Goal: Transaction & Acquisition: Purchase product/service

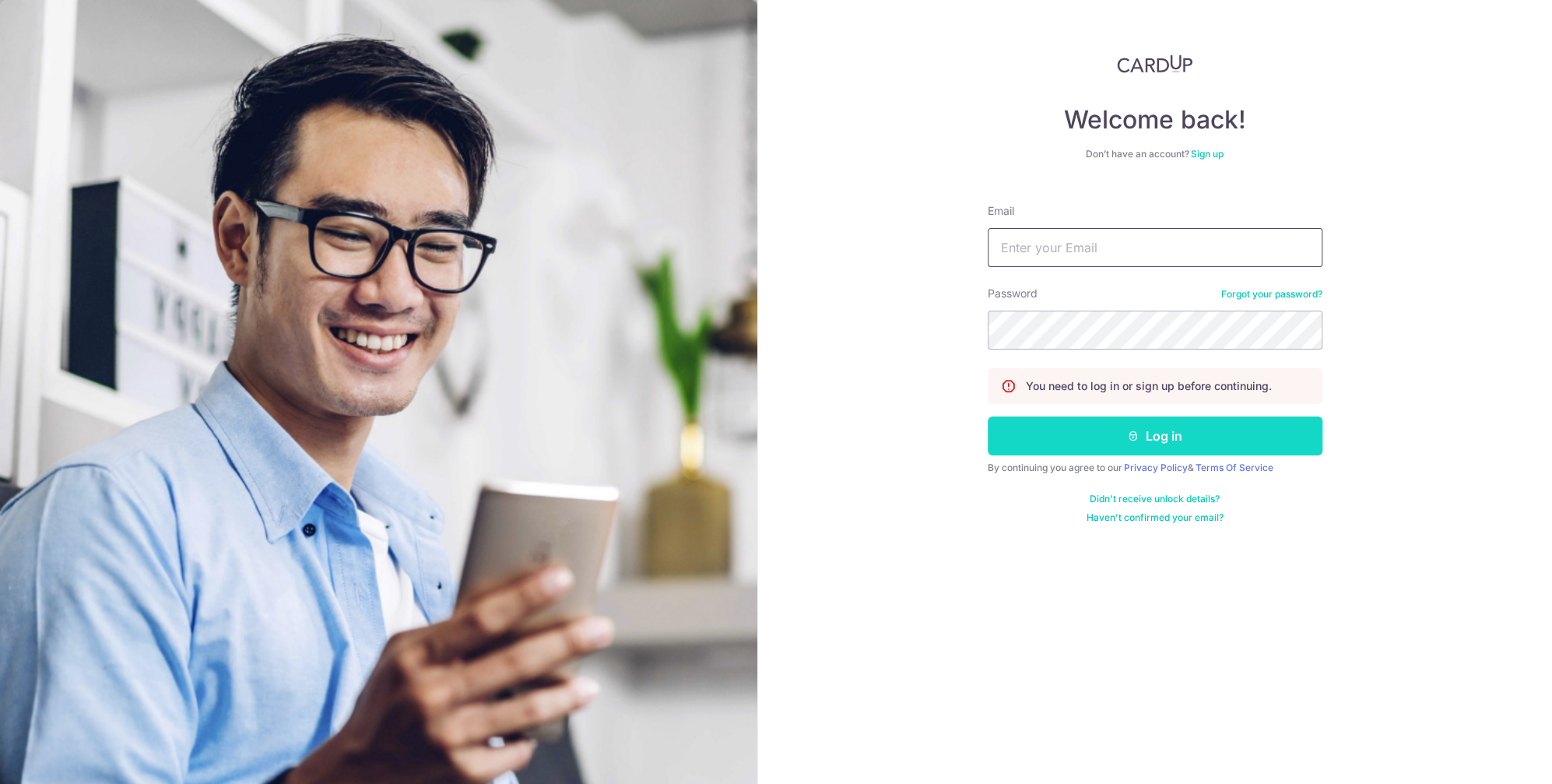
type input "rvillasenor2000@yahoo.com"
click at [1155, 431] on button "Log in" at bounding box center [1155, 435] width 335 height 39
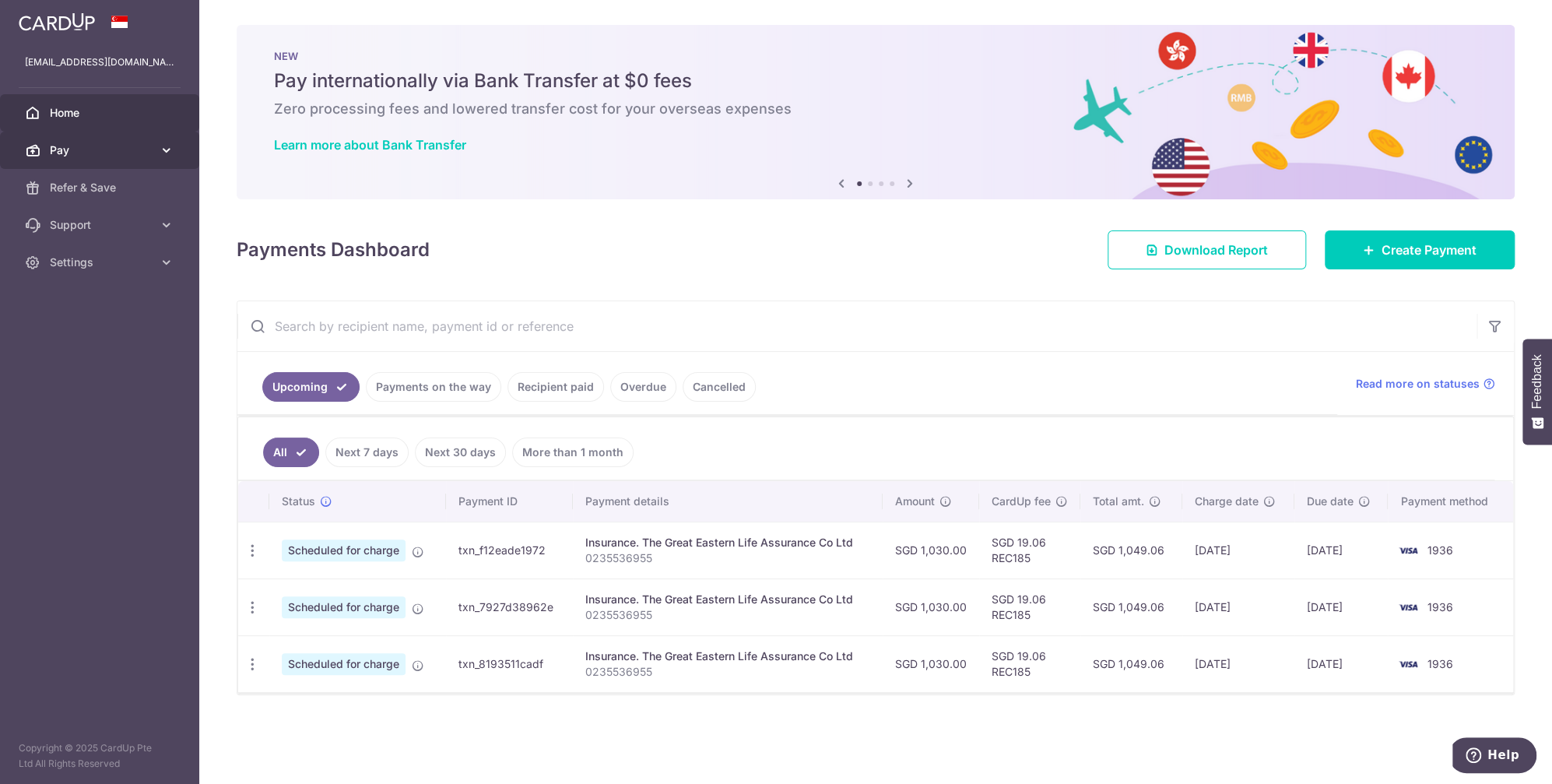
click at [177, 148] on link "Pay" at bounding box center [99, 150] width 200 height 38
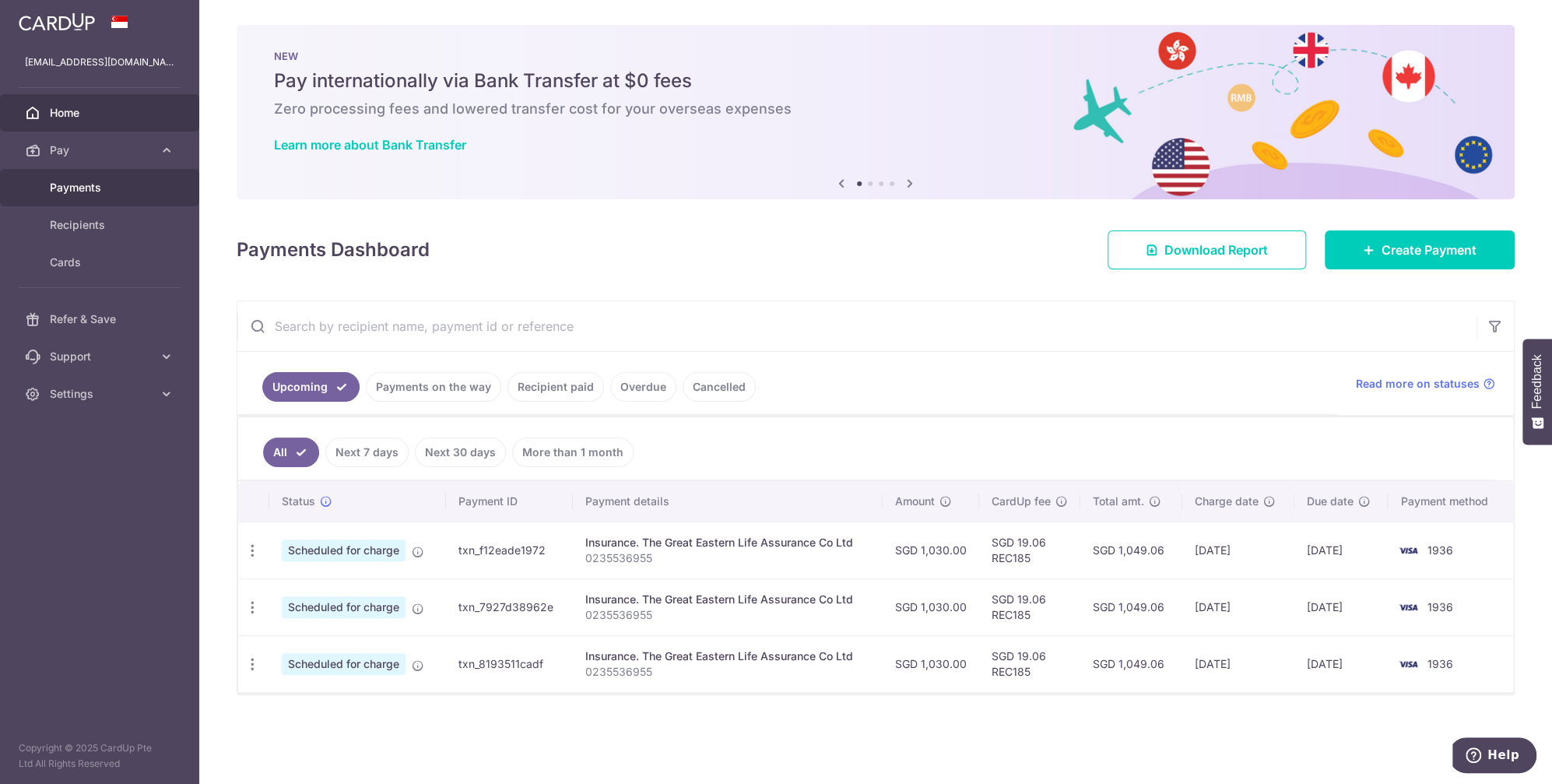
click at [68, 186] on span "Payments" at bounding box center [101, 188] width 103 height 15
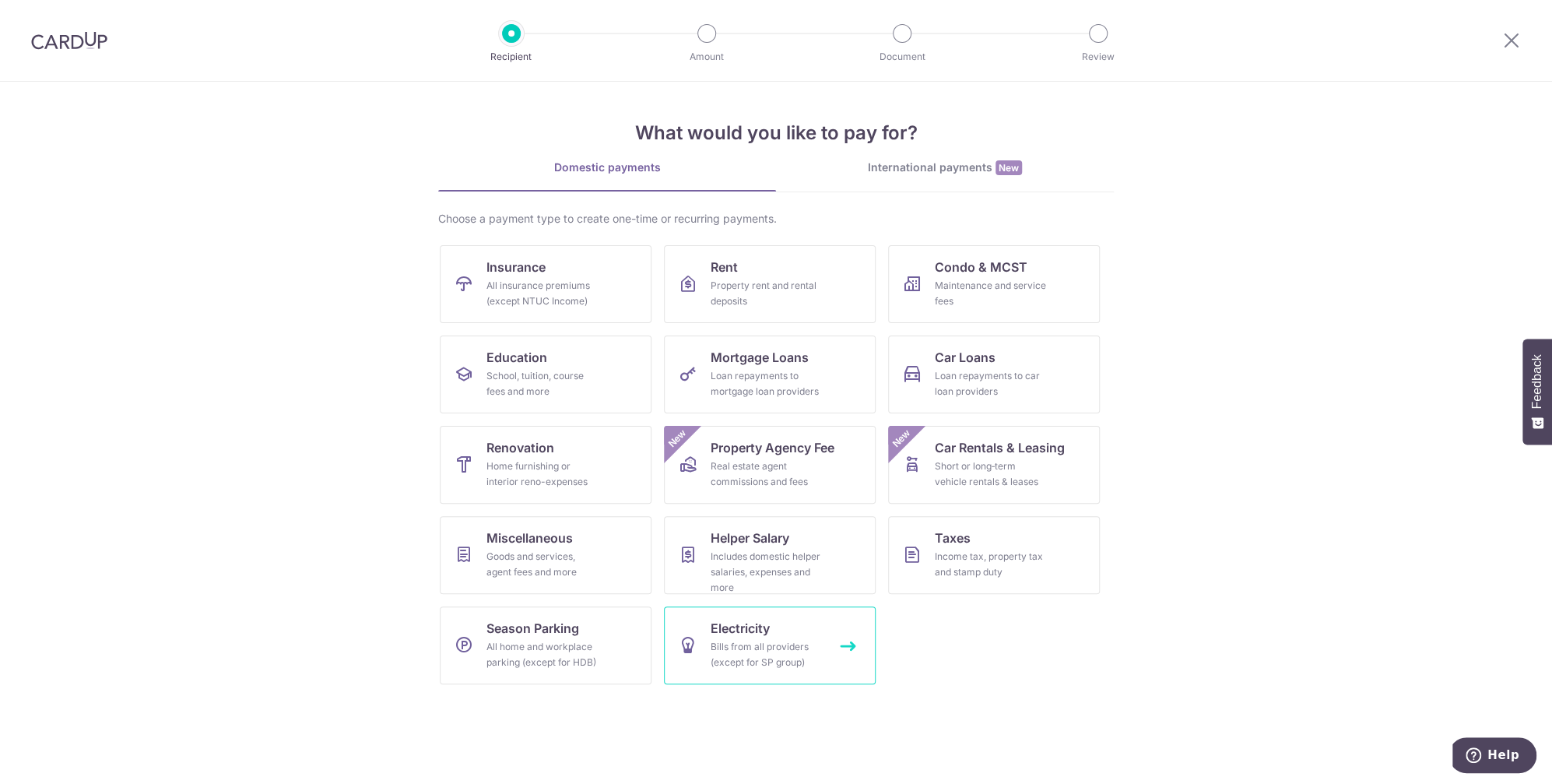
click at [751, 641] on div "Bills from all providers (except for SP group)" at bounding box center [766, 655] width 112 height 31
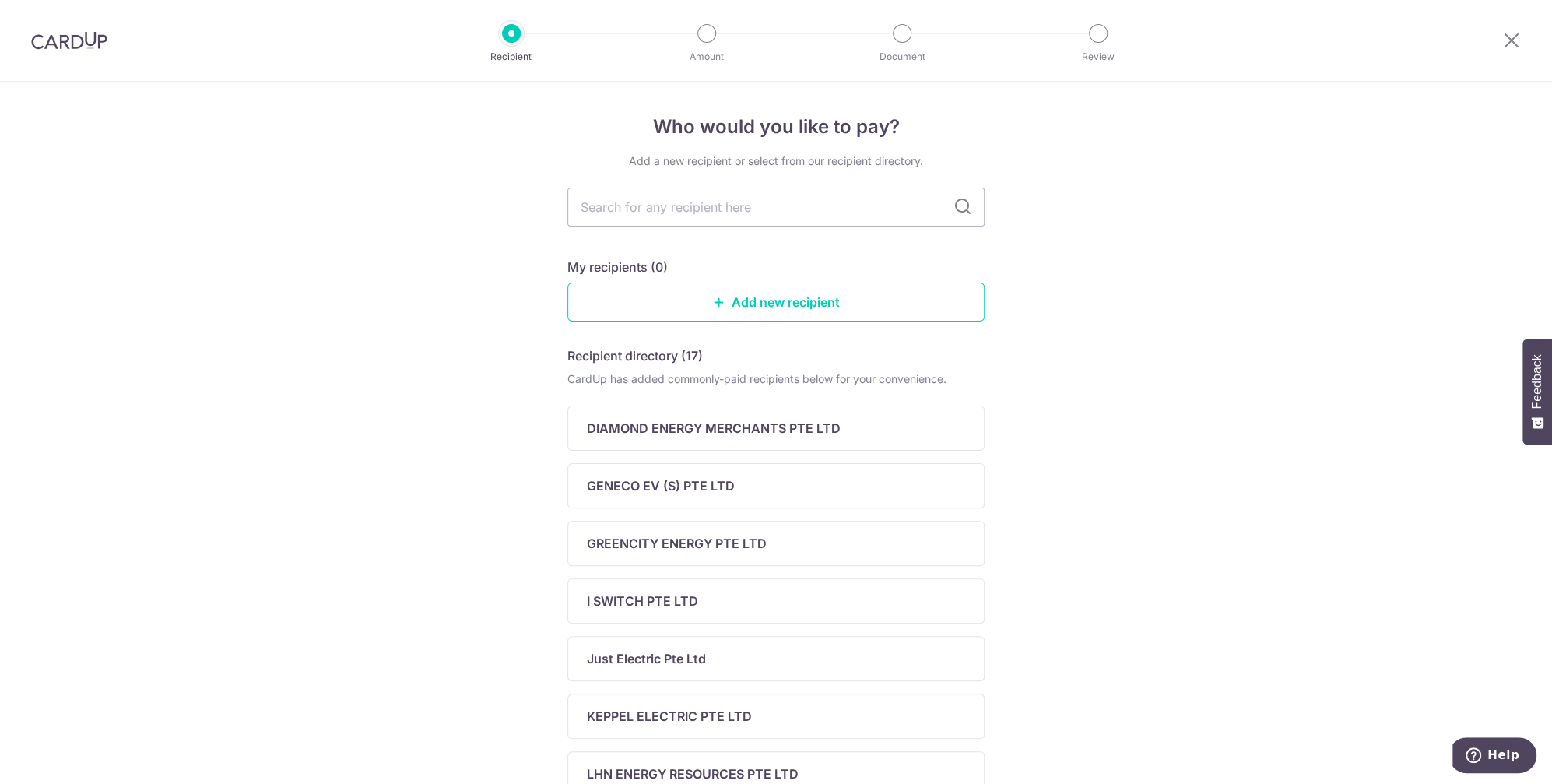
scroll to position [78, 0]
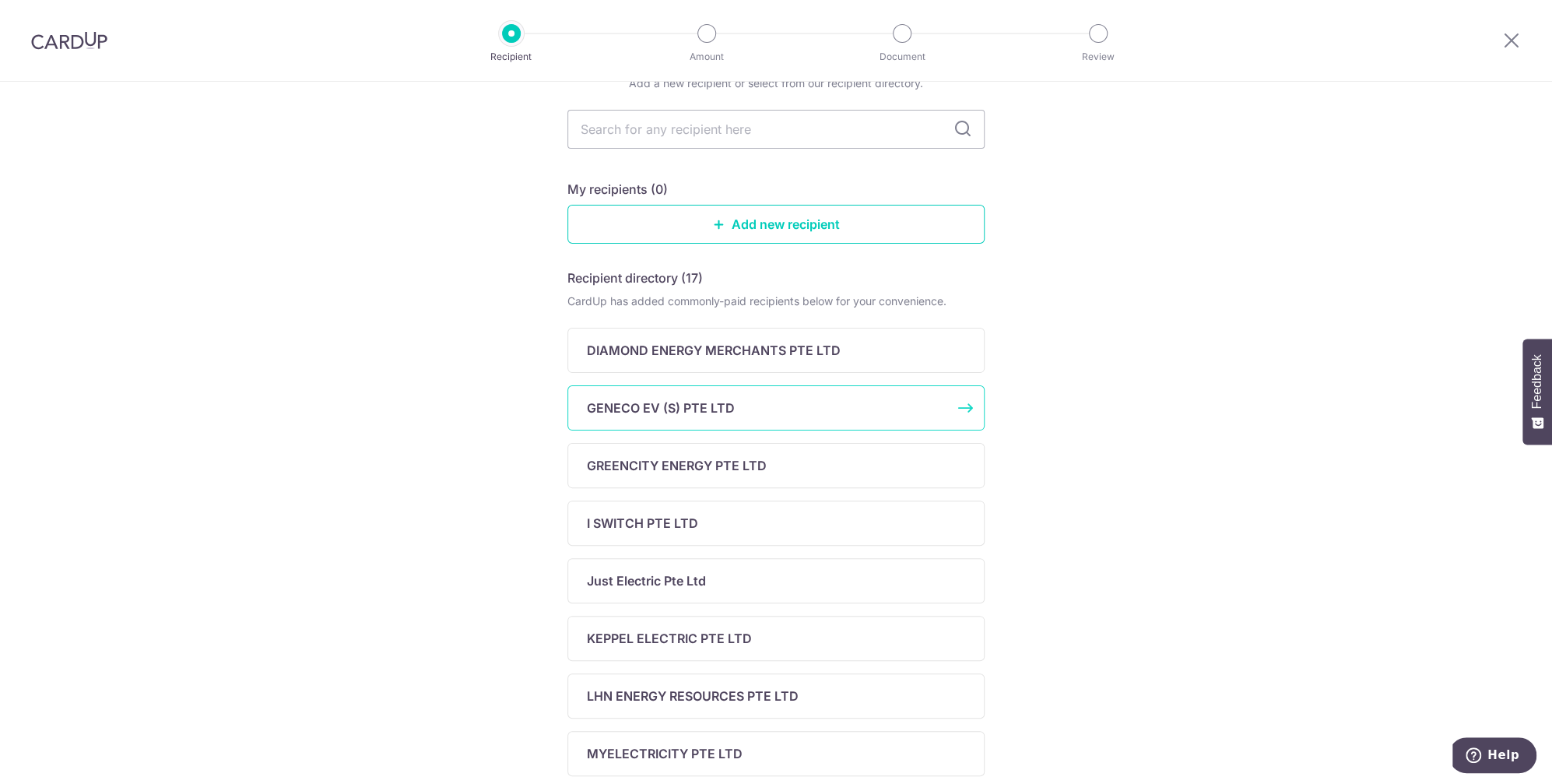
click at [663, 398] on p "GENECO EV (S) PTE LTD" at bounding box center [661, 408] width 148 height 19
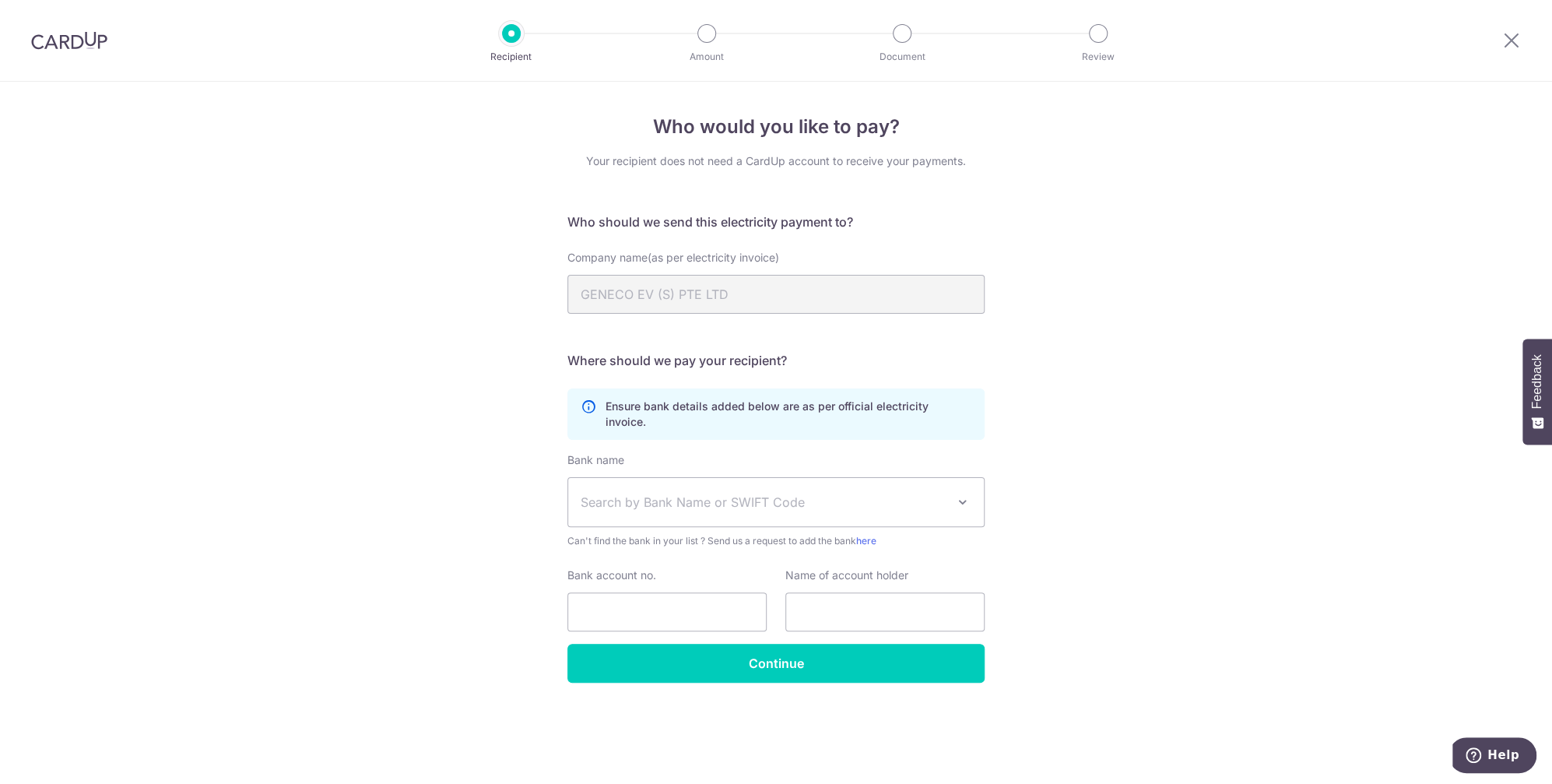
click at [1314, 465] on div "Who would you like to pay? Your recipient does not need a CardUp account to rec…" at bounding box center [776, 432] width 1552 height 702
click at [1485, 306] on div "Who would you like to pay? Your recipient does not need a CardUp account to rec…" at bounding box center [776, 432] width 1552 height 702
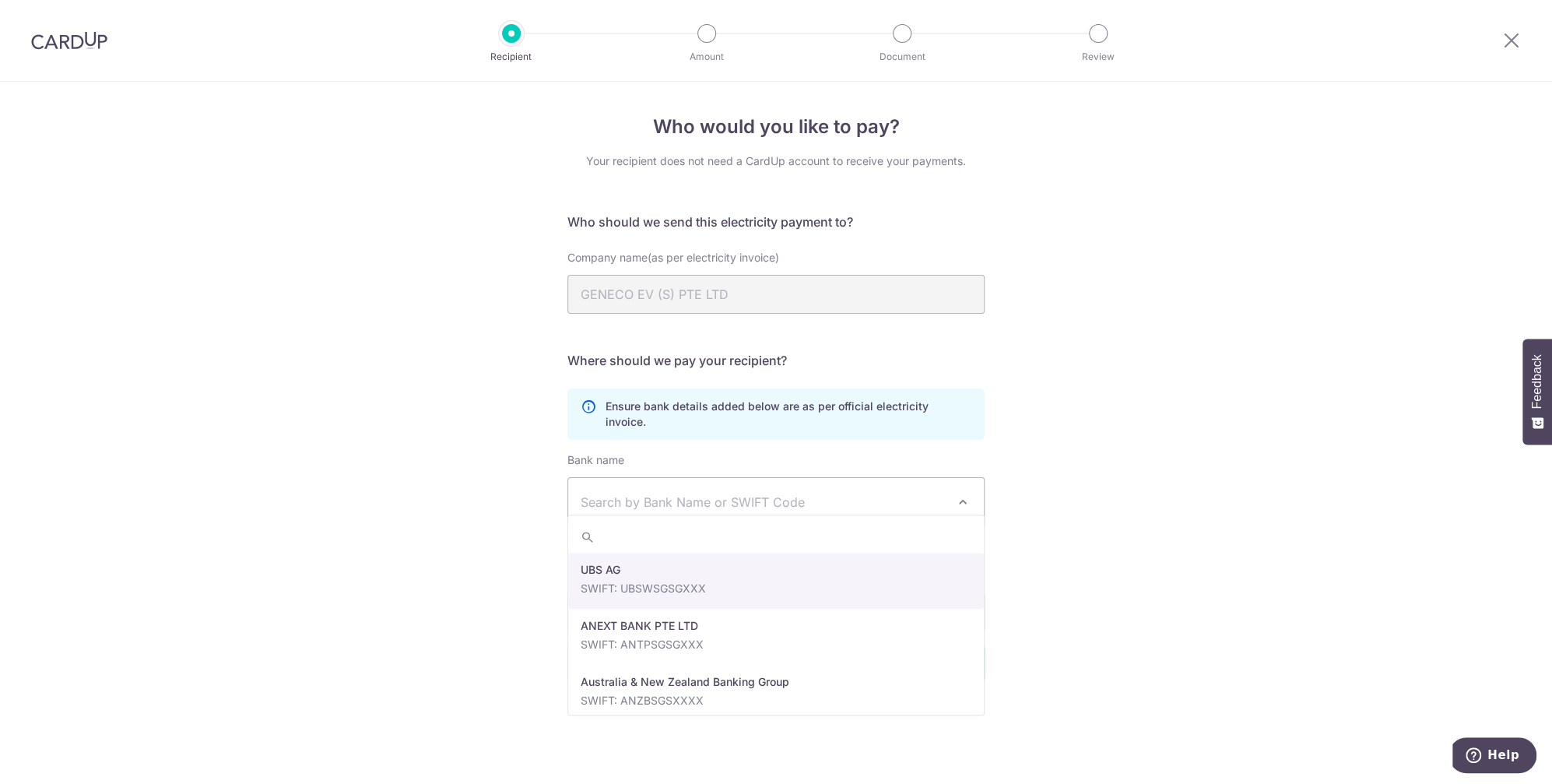
click at [602, 478] on span "Search by Bank Name or SWIFT Code" at bounding box center [776, 502] width 416 height 48
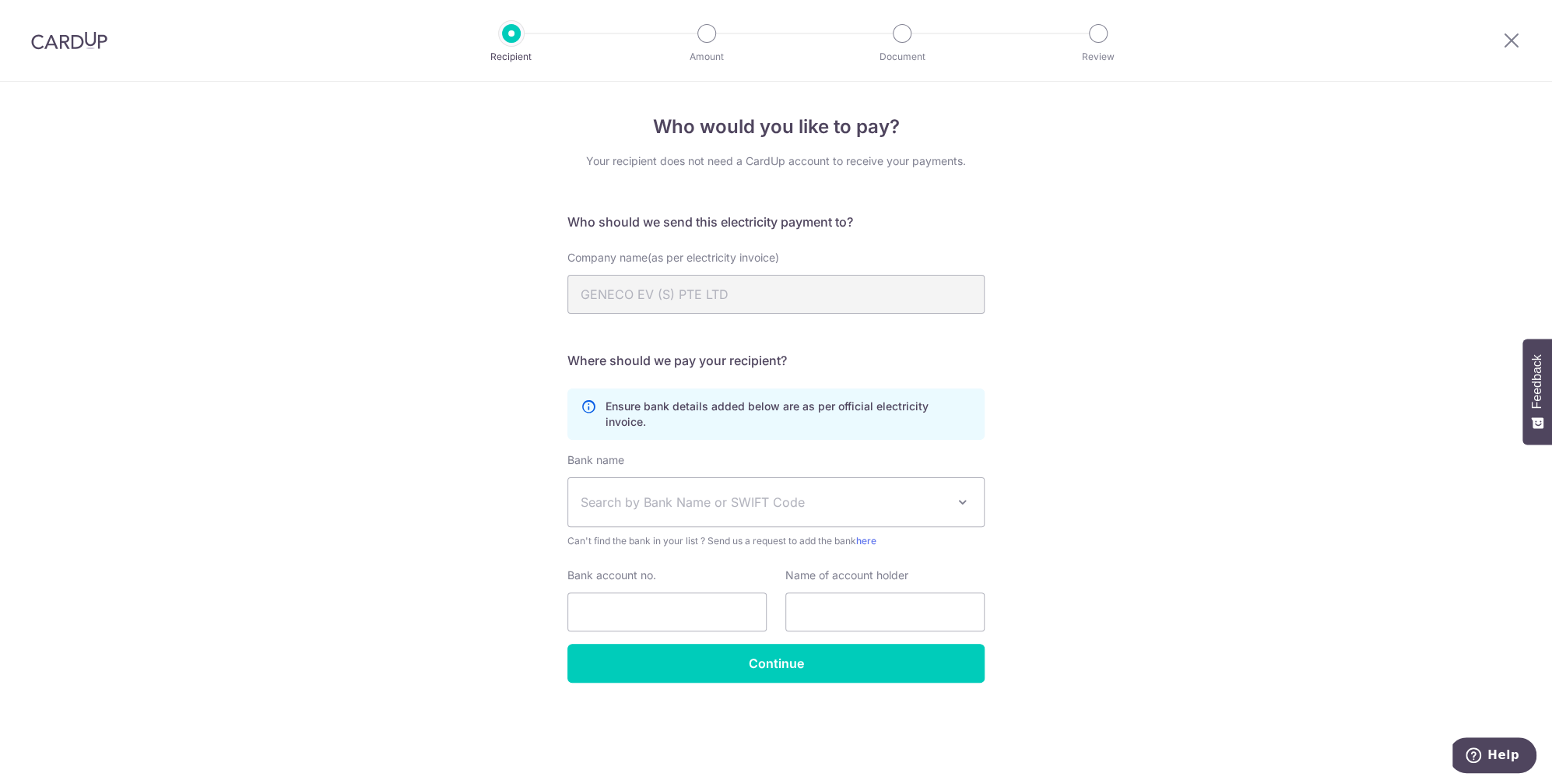
click at [1152, 443] on div "Who would you like to pay? Your recipient does not need a CardUp account to rec…" at bounding box center [776, 432] width 1552 height 702
